Goal: Task Accomplishment & Management: Complete application form

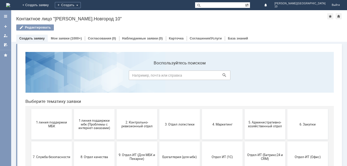
drag, startPoint x: 50, startPoint y: 124, endPoint x: 50, endPoint y: 121, distance: 2.6
click at [50, 122] on span "1 линия поддержки МБК" at bounding box center [52, 124] width 38 height 8
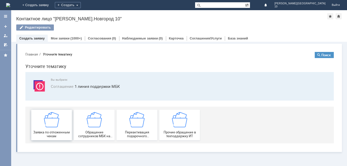
click at [50, 123] on img at bounding box center [51, 119] width 15 height 15
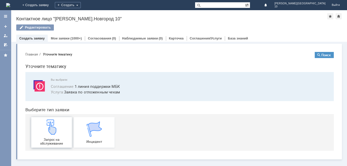
click at [57, 133] on img at bounding box center [51, 126] width 15 height 15
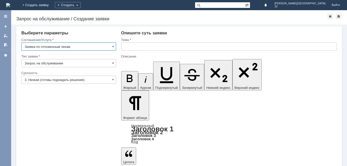
click at [103, 79] on input "3. Низкая (готовы подождать решение)" at bounding box center [68, 79] width 95 height 8
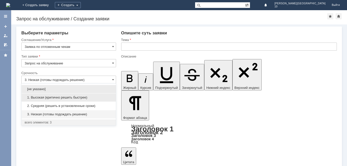
click at [91, 97] on span "1. Высокая (критично решить быстрее)" at bounding box center [69, 97] width 88 height 4
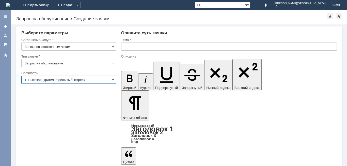
type input "1. Высокая (критично решить быстрее)"
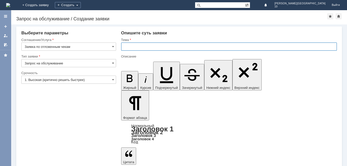
click at [137, 44] on input "text" at bounding box center [229, 46] width 216 height 8
type input "Отложенный чек [DATE]"
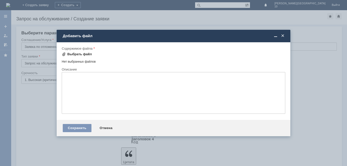
click at [82, 53] on div "Выбрать файл" at bounding box center [79, 54] width 25 height 4
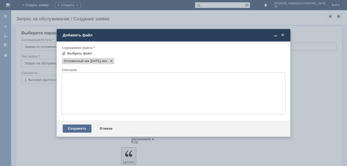
click at [68, 129] on div "Сохранить" at bounding box center [77, 128] width 29 height 8
